Goal: Transaction & Acquisition: Purchase product/service

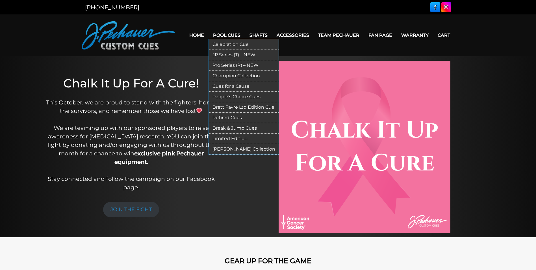
click at [223, 54] on link "JP Series (T) – NEW" at bounding box center [244, 55] width 70 height 10
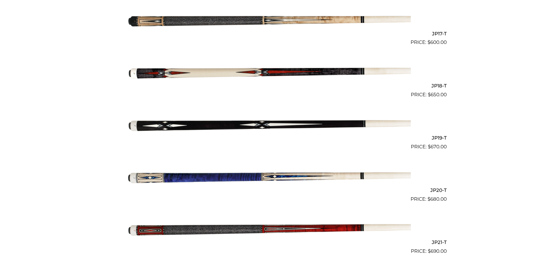
scroll to position [1025, 0]
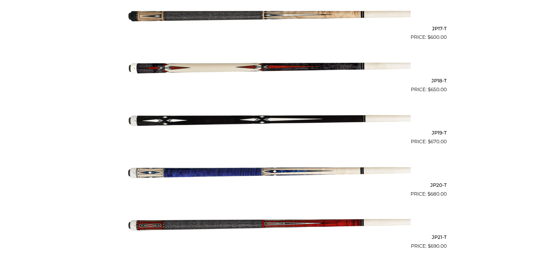
click at [435, 133] on h2 "JP19-T" at bounding box center [268, 132] width 357 height 10
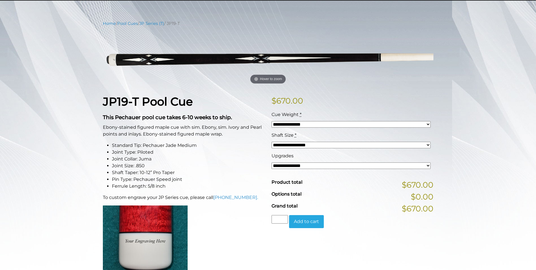
scroll to position [57, 0]
